Goal: Information Seeking & Learning: Understand process/instructions

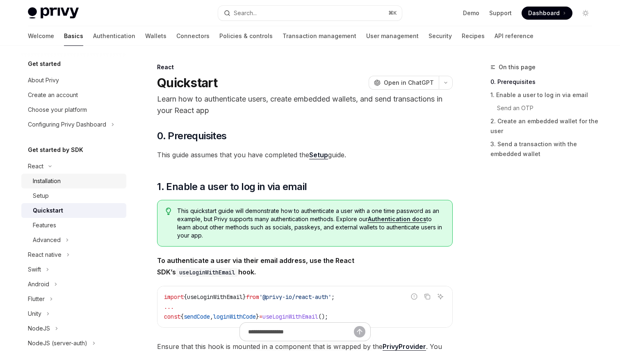
click at [85, 187] on link "Installation" at bounding box center [73, 181] width 105 height 15
type textarea "*"
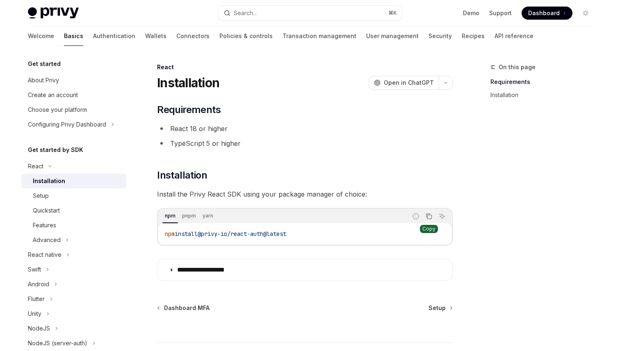
click at [429, 219] on icon "Copy the contents from the code block" at bounding box center [429, 216] width 7 height 7
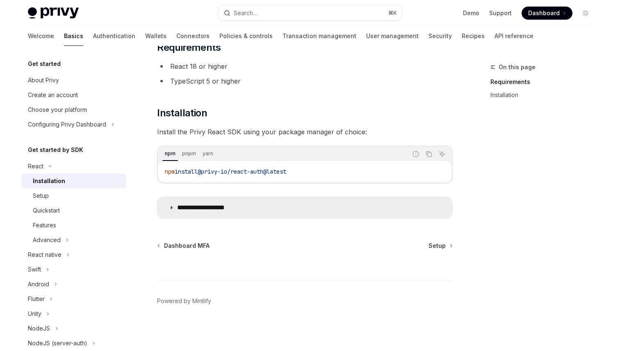
click at [220, 208] on p "**********" at bounding box center [210, 208] width 67 height 8
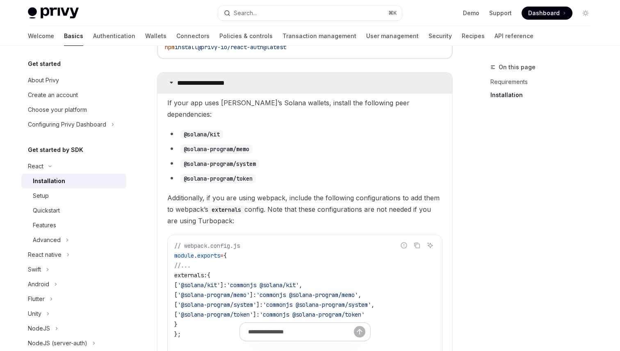
scroll to position [195, 0]
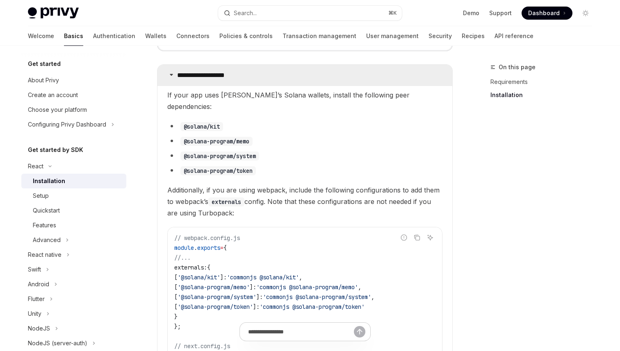
click at [209, 72] on p "**********" at bounding box center [210, 75] width 67 height 8
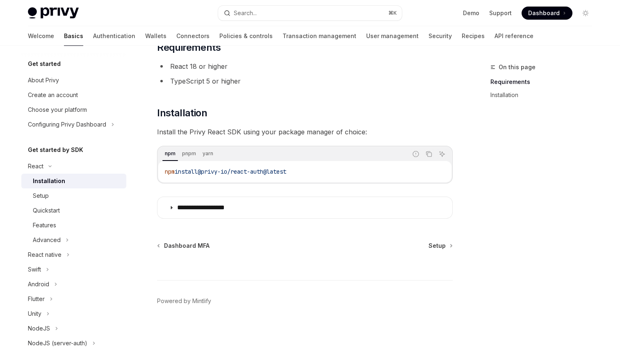
scroll to position [62, 0]
click at [85, 196] on div "Setup" at bounding box center [77, 196] width 89 height 10
type textarea "*"
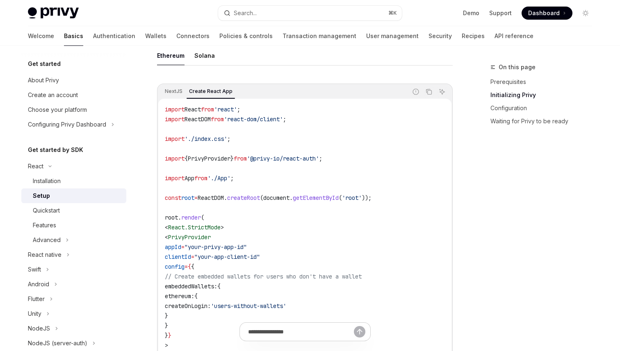
scroll to position [256, 0]
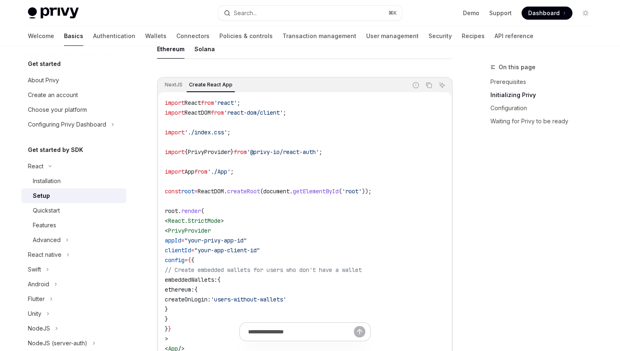
click at [265, 153] on span "'@privy-io/react-auth'" at bounding box center [283, 151] width 72 height 7
copy code "import { PrivyProvider } from '@privy-io/react-auth' ;"
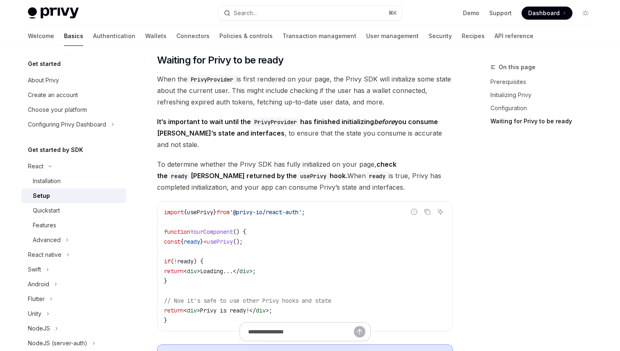
scroll to position [847, 0]
